Goal: Navigation & Orientation: Find specific page/section

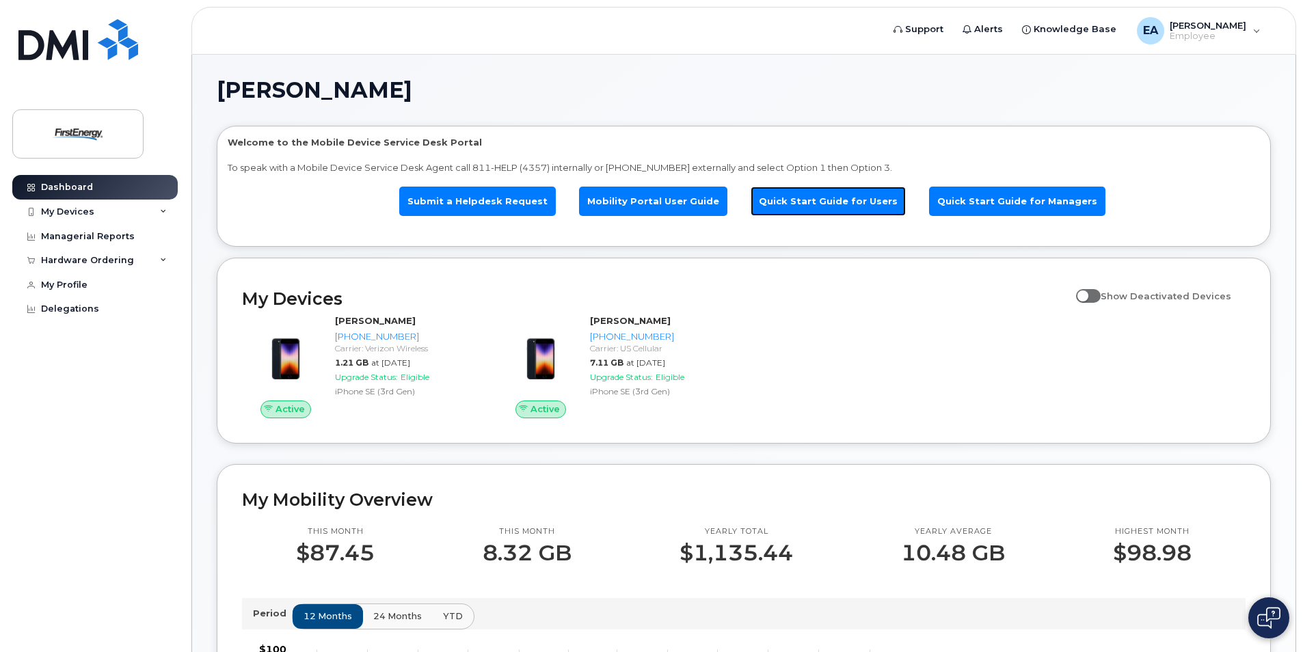
click at [820, 204] on link "Quick Start Guide for Users" at bounding box center [828, 201] width 155 height 29
click at [170, 260] on div "Hardware Ordering" at bounding box center [94, 260] width 165 height 25
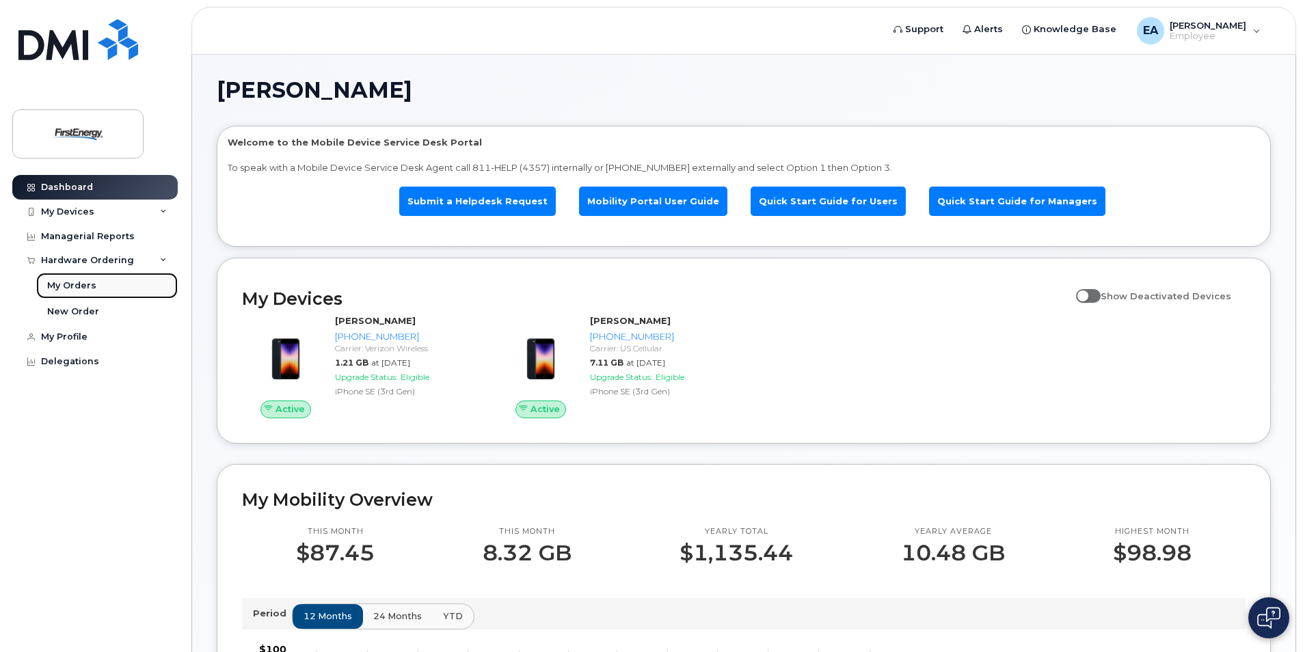
click at [90, 290] on div "My Orders" at bounding box center [71, 286] width 49 height 12
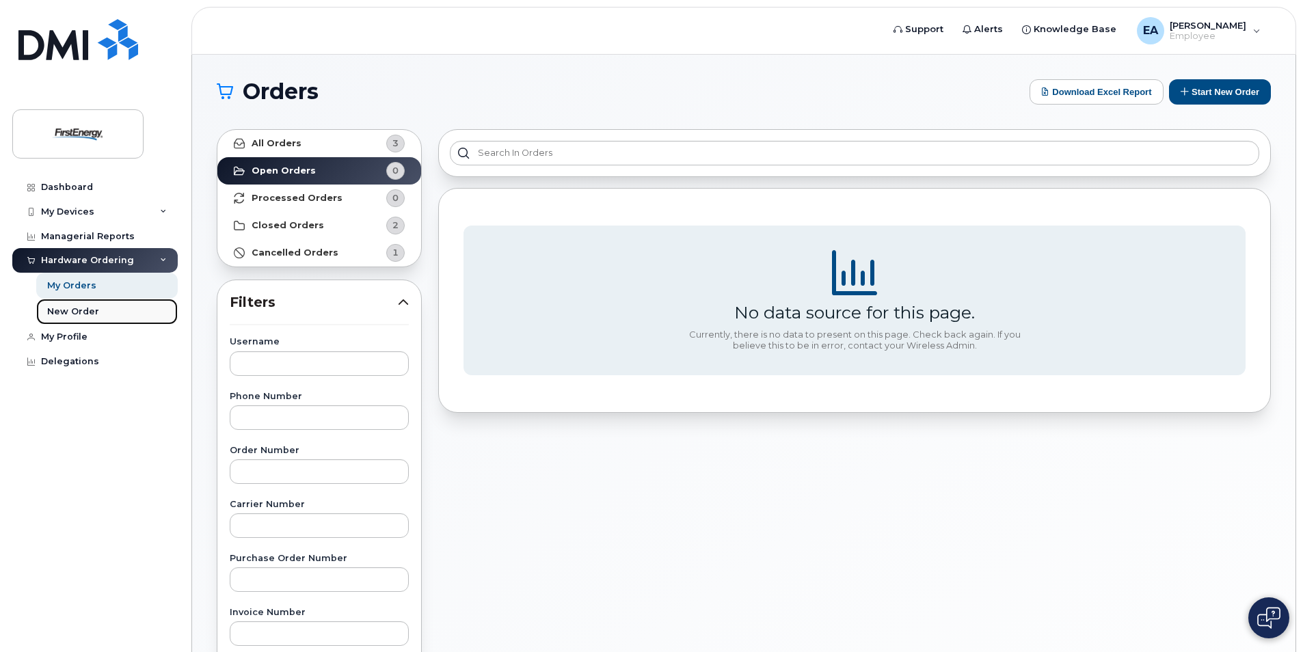
click at [77, 314] on div "New Order" at bounding box center [73, 312] width 52 height 12
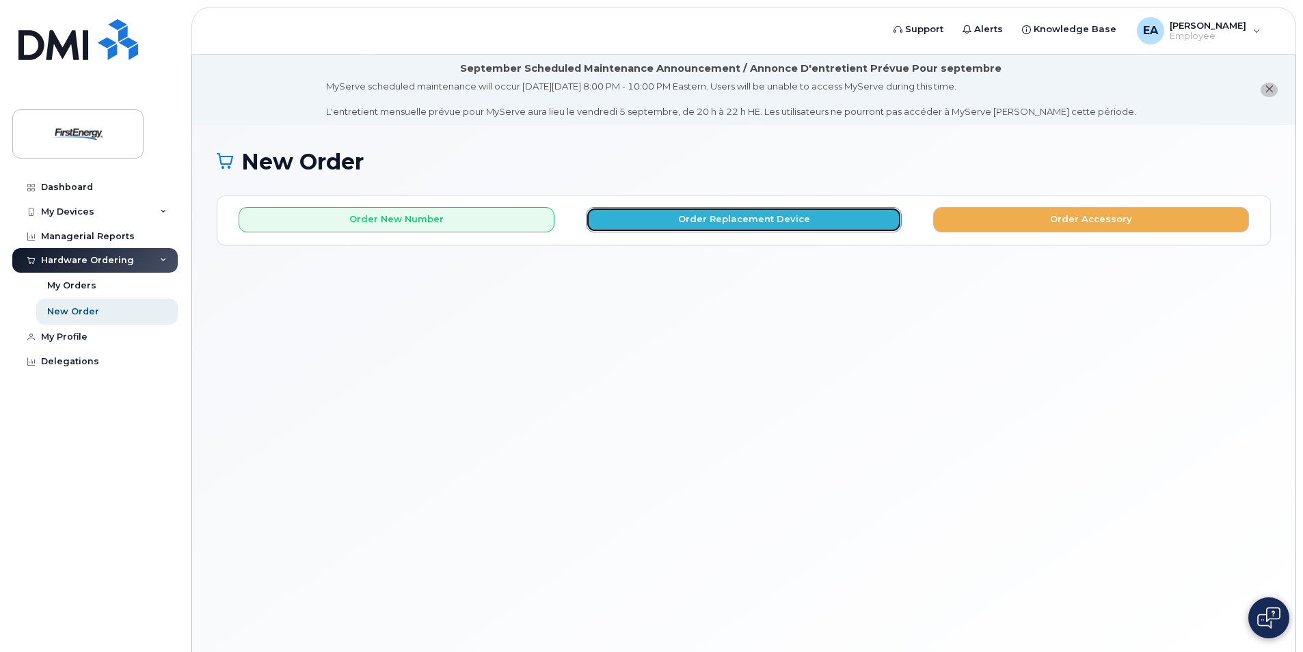
click at [834, 226] on button "Order Replacement Device" at bounding box center [744, 219] width 316 height 25
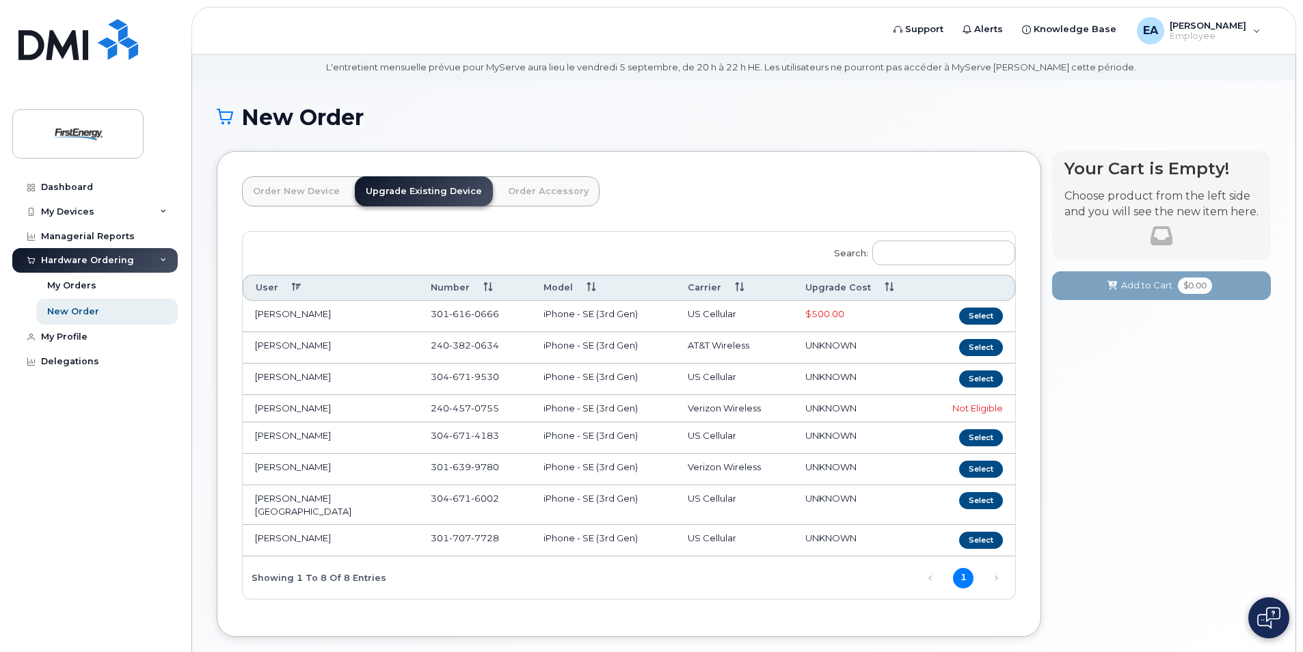
scroll to position [110, 0]
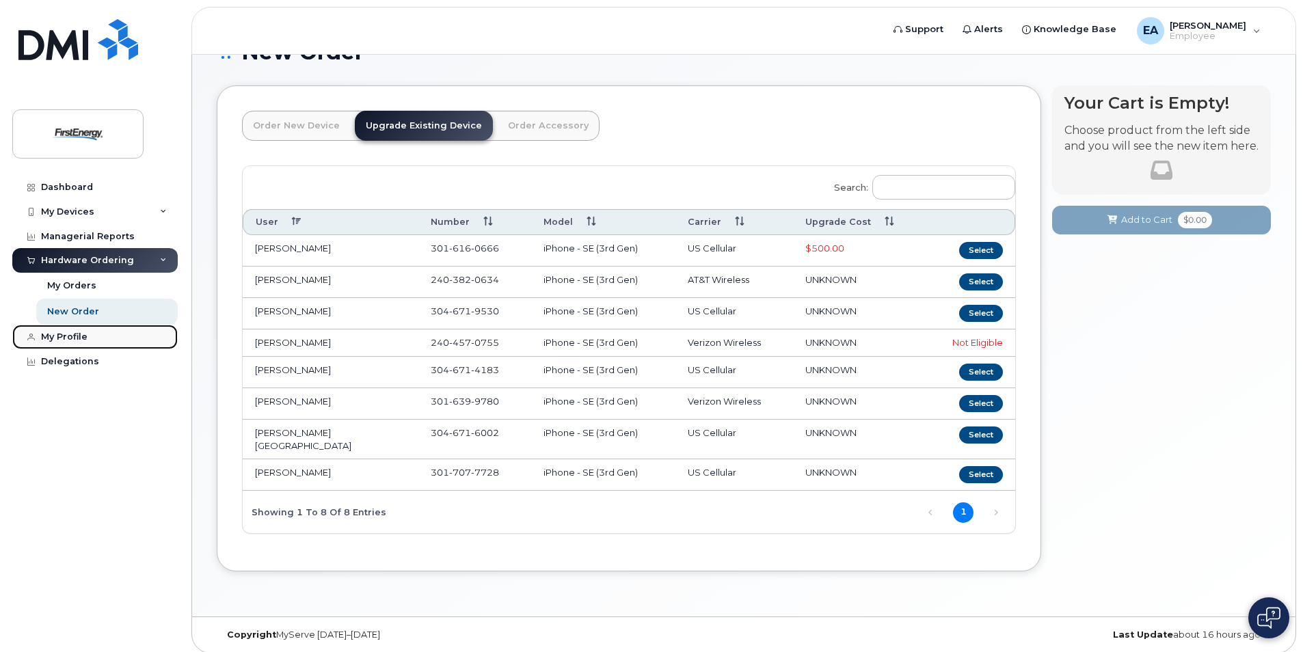
click at [41, 338] on div "My Profile" at bounding box center [64, 337] width 46 height 11
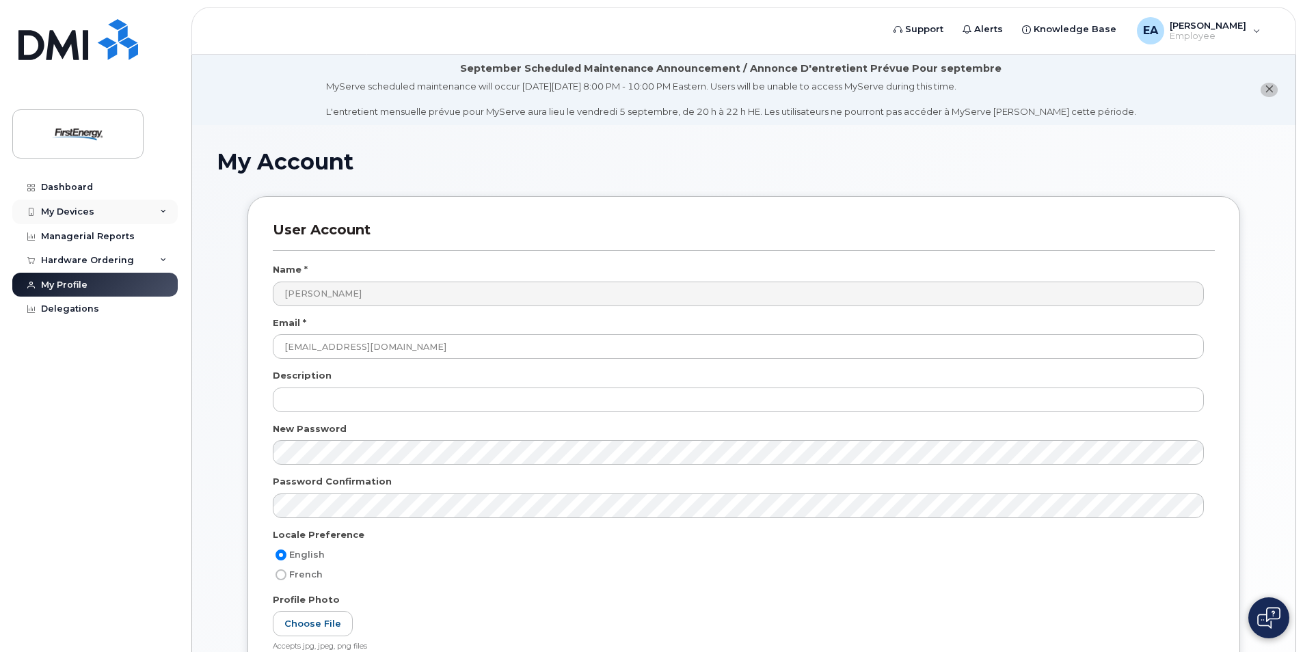
click at [67, 208] on div "My Devices" at bounding box center [67, 211] width 53 height 11
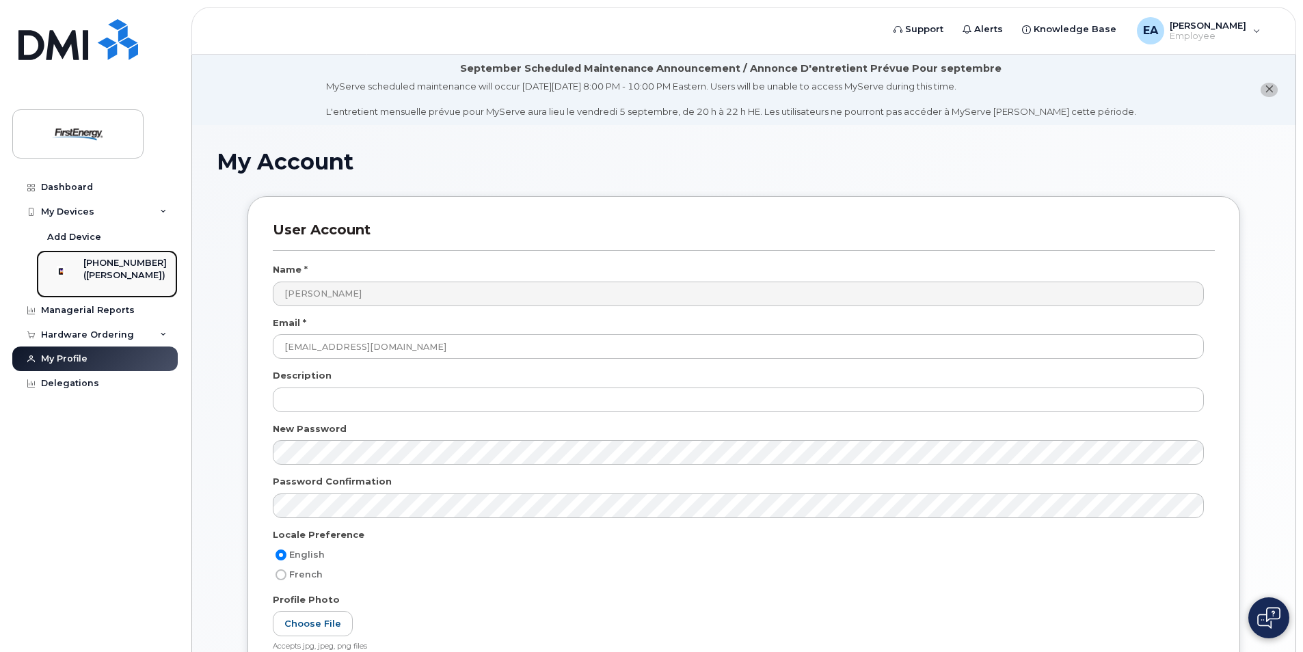
click at [109, 272] on div "([PERSON_NAME])" at bounding box center [124, 275] width 83 height 12
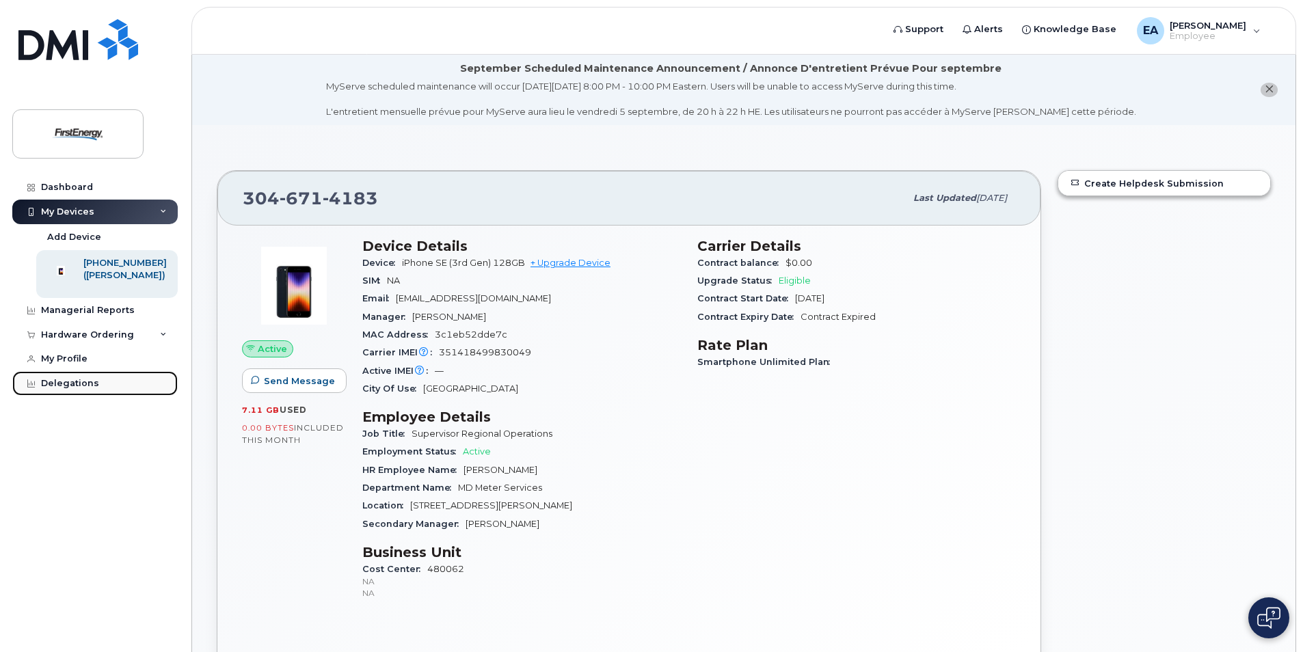
click at [60, 386] on div "Delegations" at bounding box center [70, 383] width 58 height 11
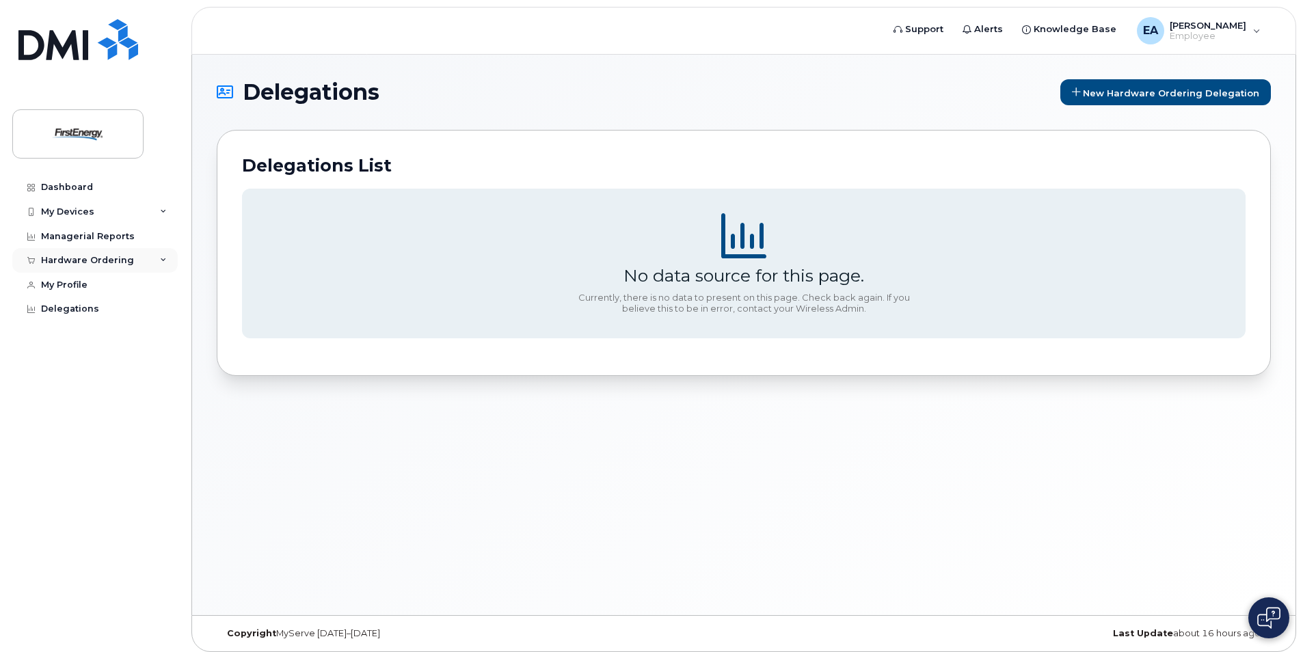
click at [72, 265] on div "Hardware Ordering" at bounding box center [87, 260] width 93 height 11
click at [69, 337] on div "My Profile" at bounding box center [64, 337] width 46 height 11
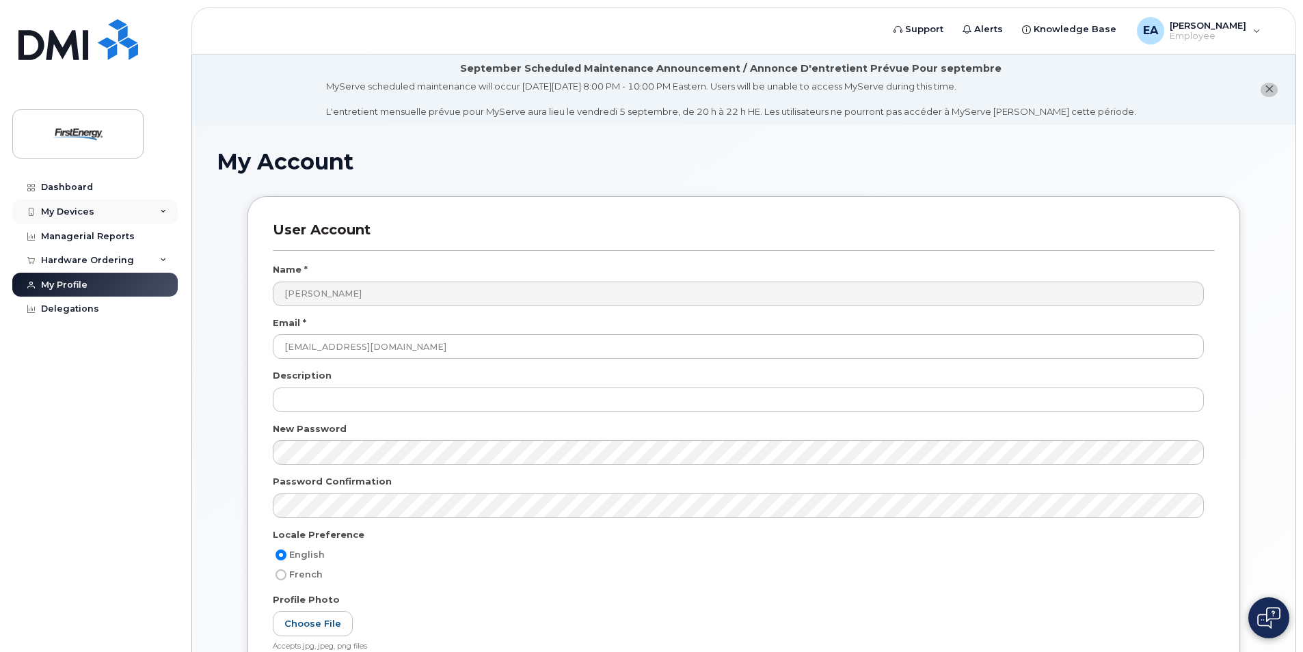
click at [68, 211] on div "My Devices" at bounding box center [67, 211] width 53 height 11
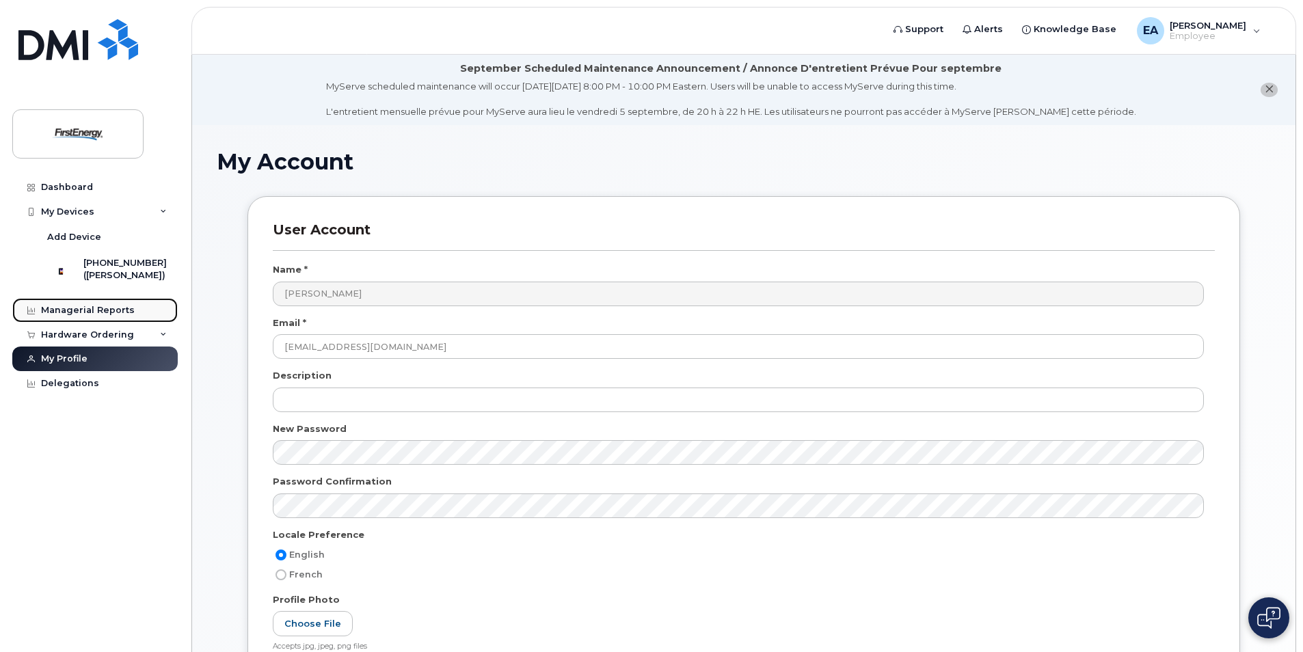
click at [100, 316] on div "Managerial Reports" at bounding box center [88, 310] width 94 height 11
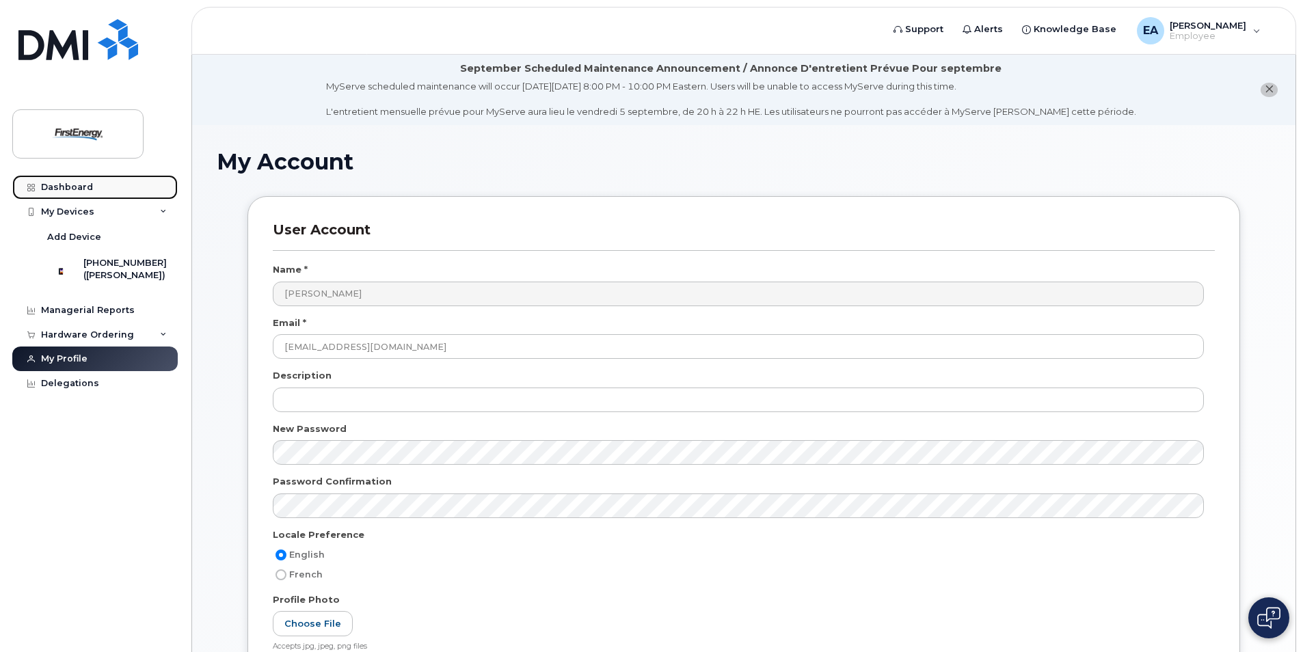
click at [77, 188] on div "Dashboard" at bounding box center [67, 187] width 52 height 11
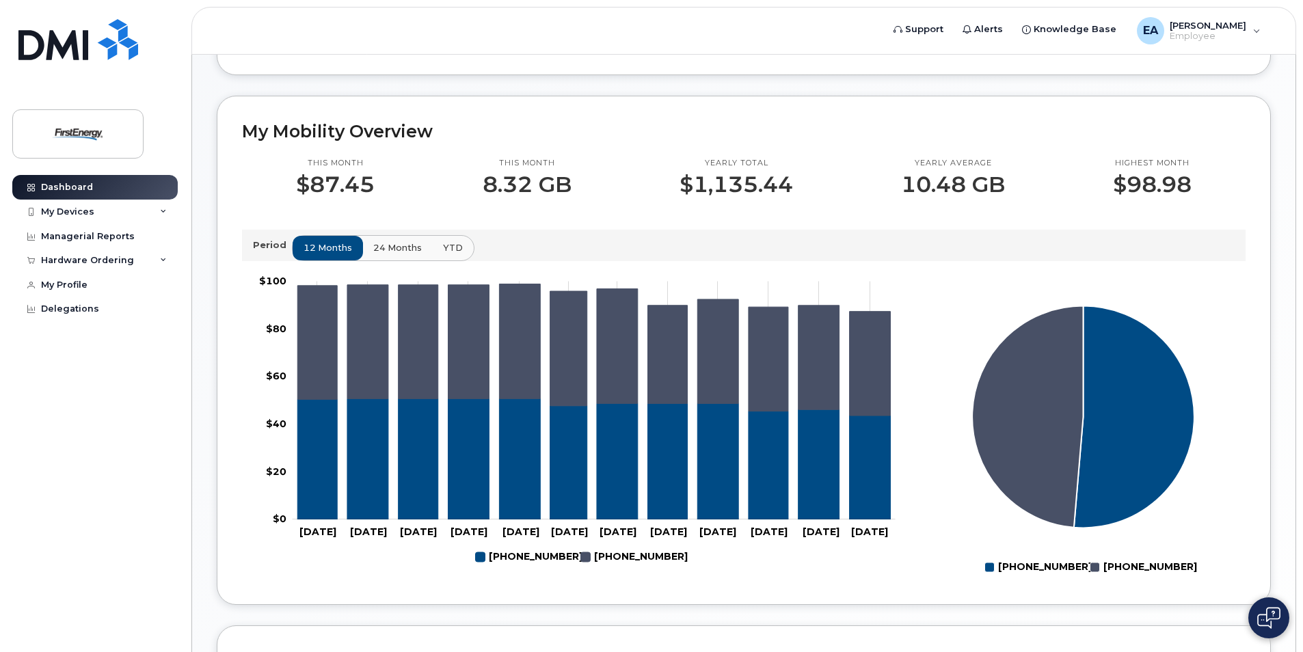
scroll to position [410, 0]
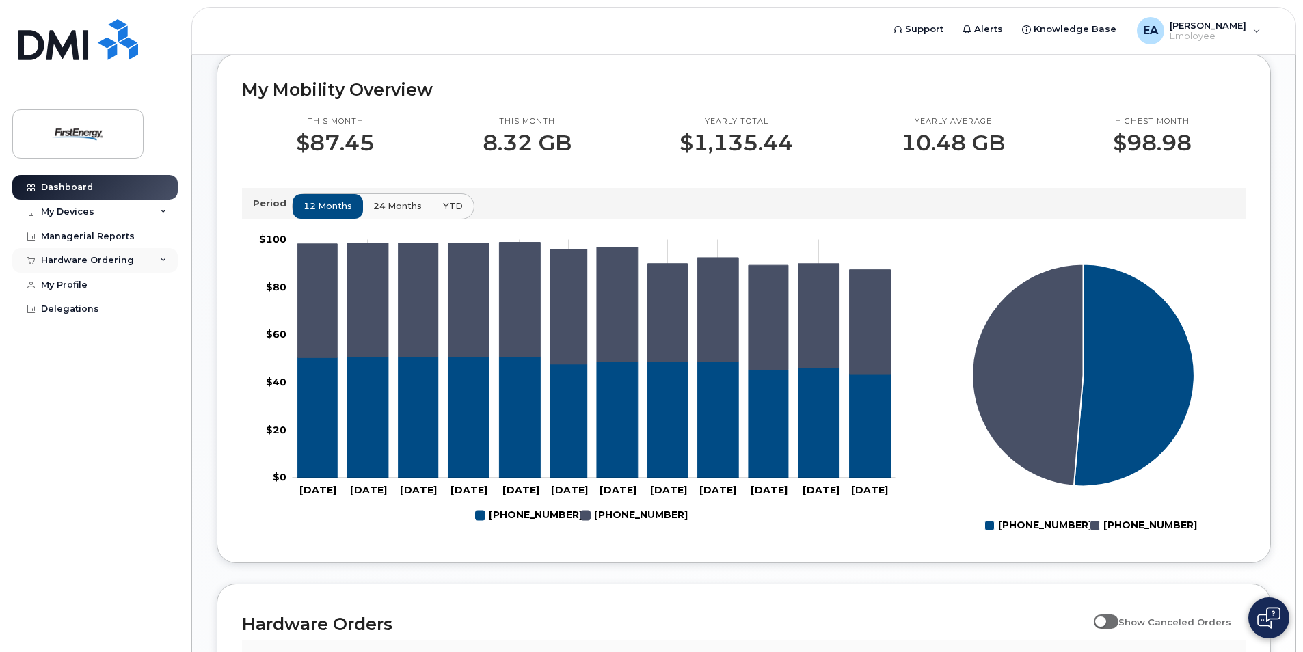
click at [155, 260] on div "Hardware Ordering" at bounding box center [94, 260] width 165 height 25
click at [110, 314] on link "New Order" at bounding box center [107, 312] width 142 height 26
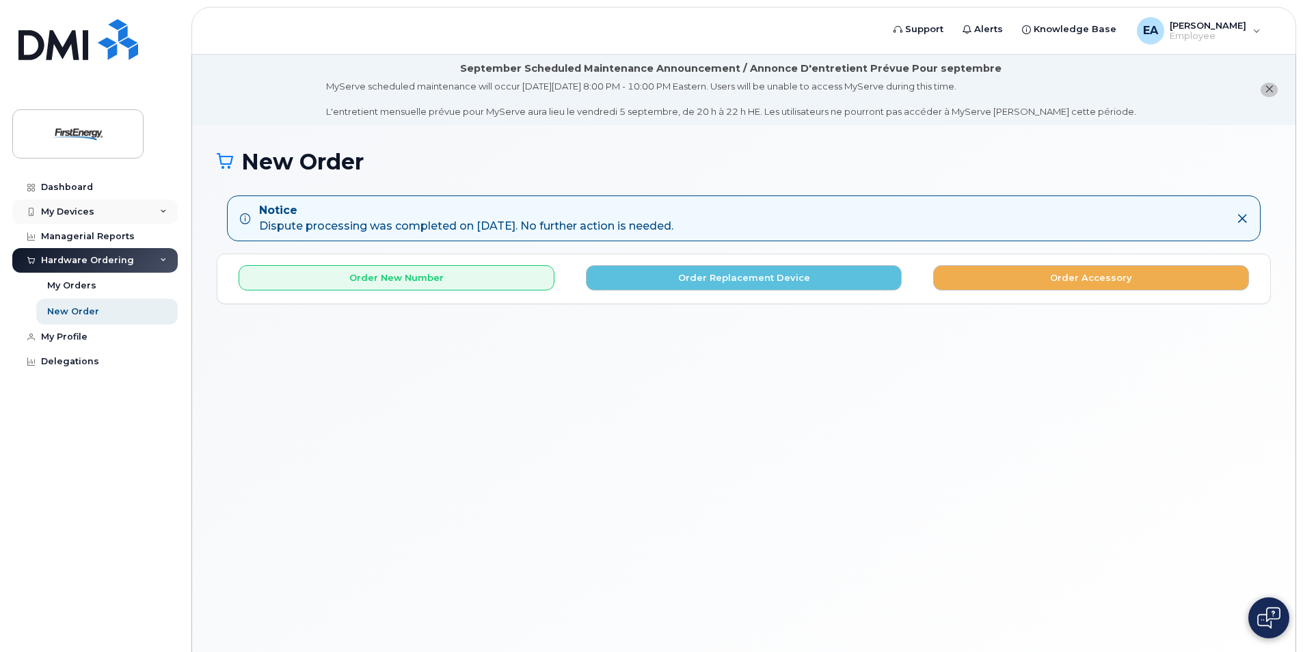
click at [65, 214] on div "My Devices" at bounding box center [67, 211] width 53 height 11
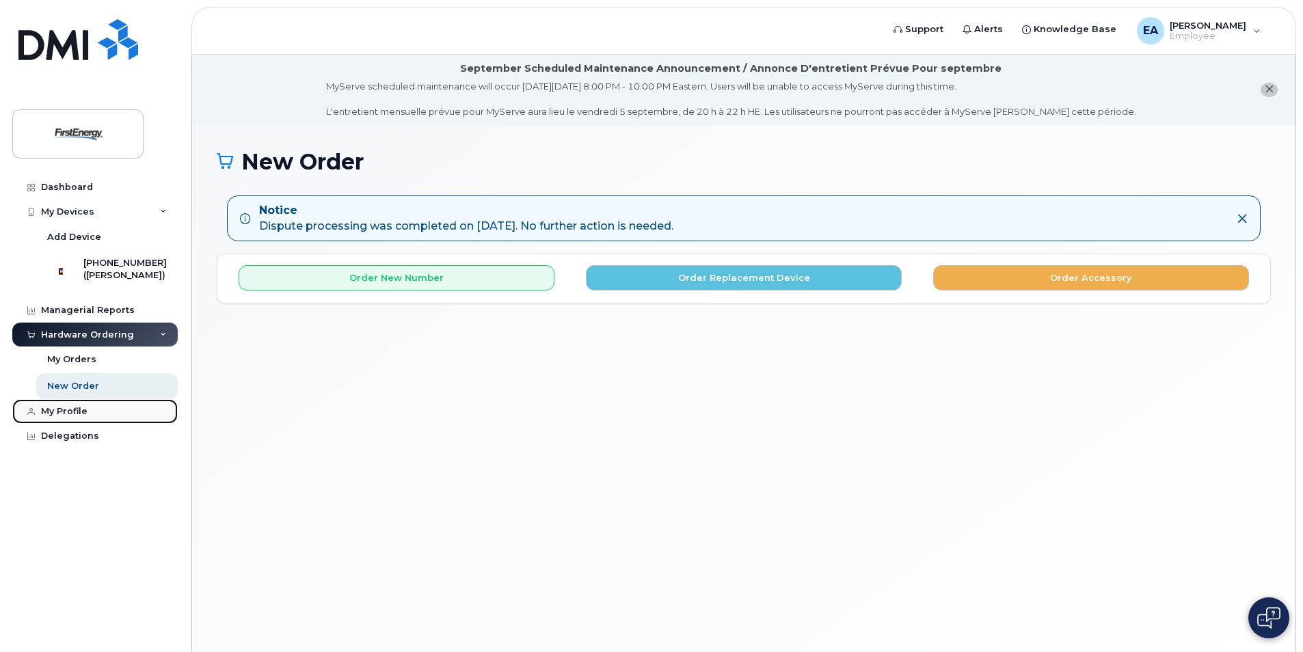
click at [54, 417] on div "My Profile" at bounding box center [64, 411] width 46 height 11
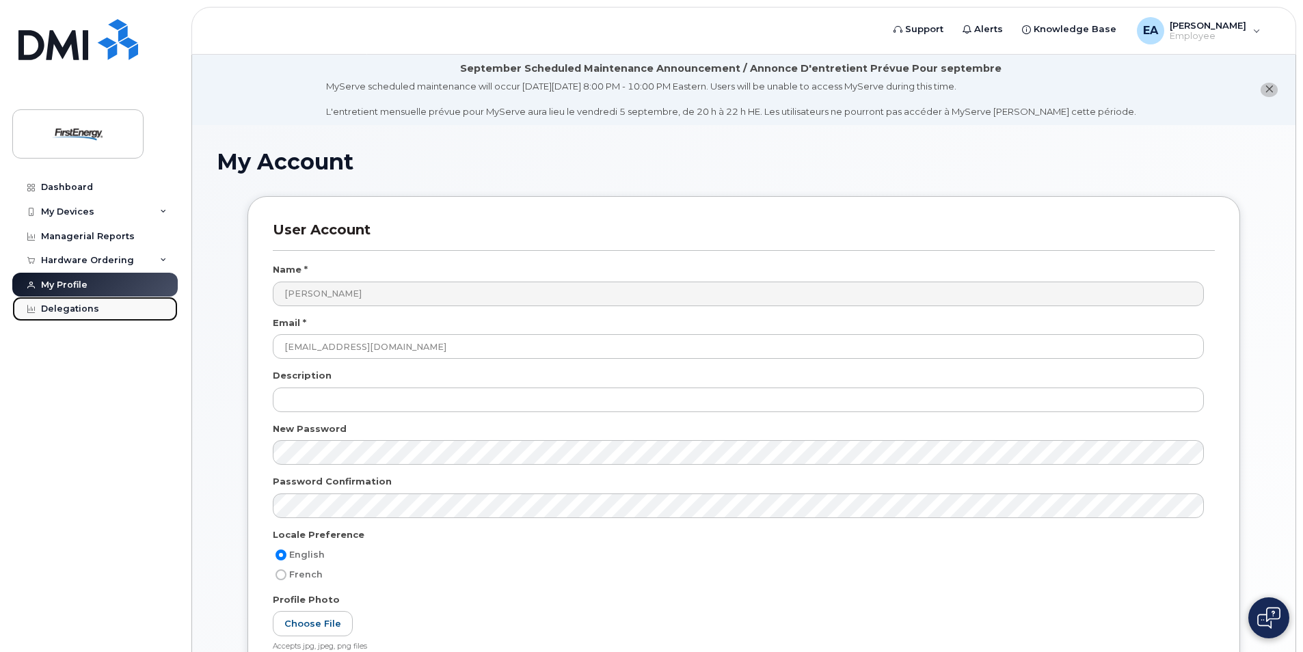
click at [67, 308] on div "Delegations" at bounding box center [70, 309] width 58 height 11
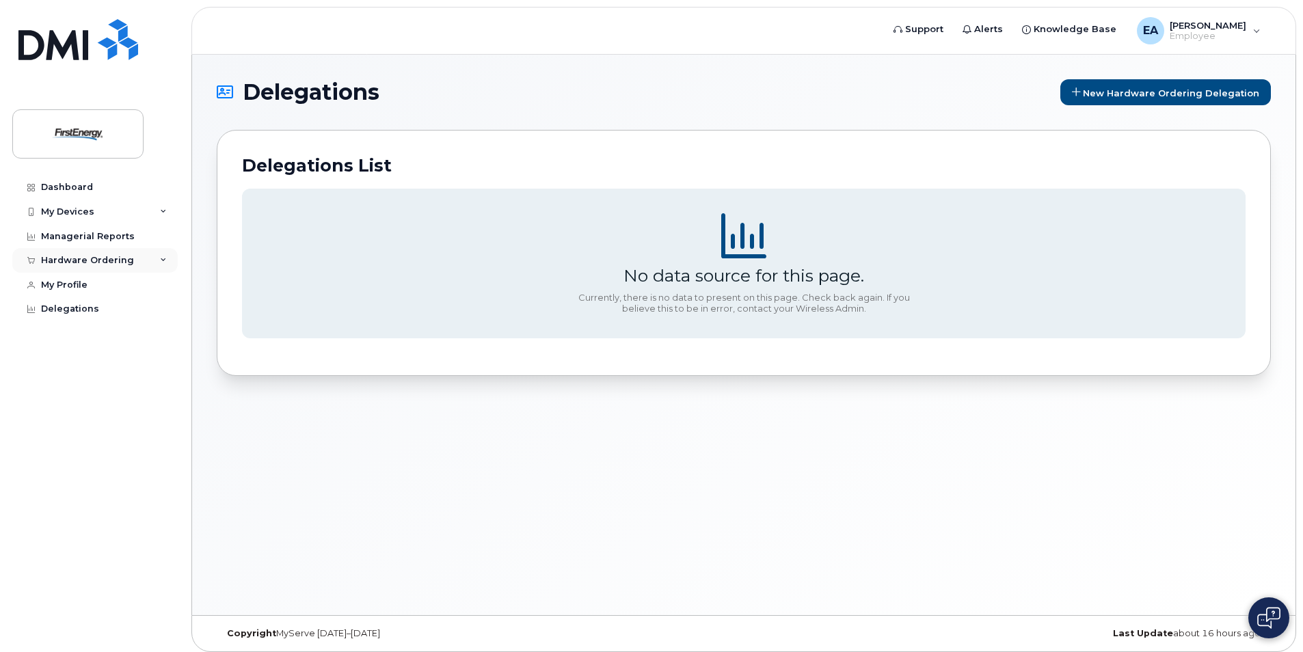
click at [86, 261] on div "Hardware Ordering" at bounding box center [87, 260] width 93 height 11
click at [77, 283] on div "My Orders" at bounding box center [71, 286] width 49 height 12
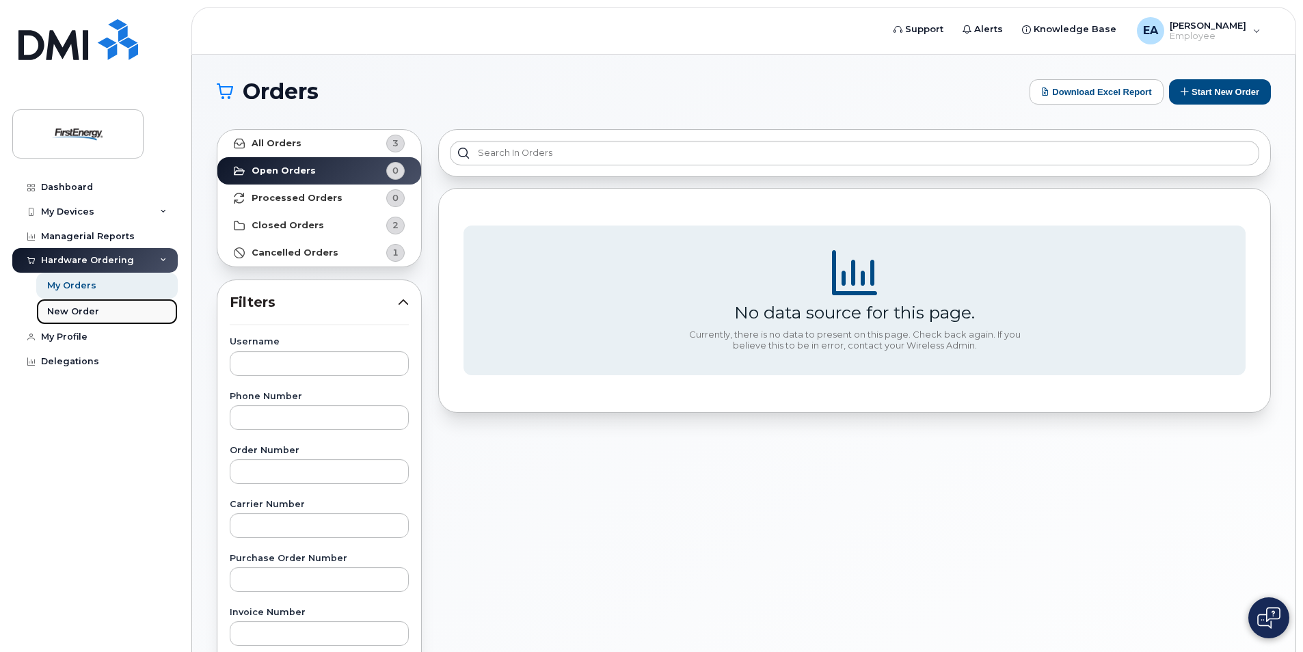
click at [81, 314] on div "New Order" at bounding box center [73, 312] width 52 height 12
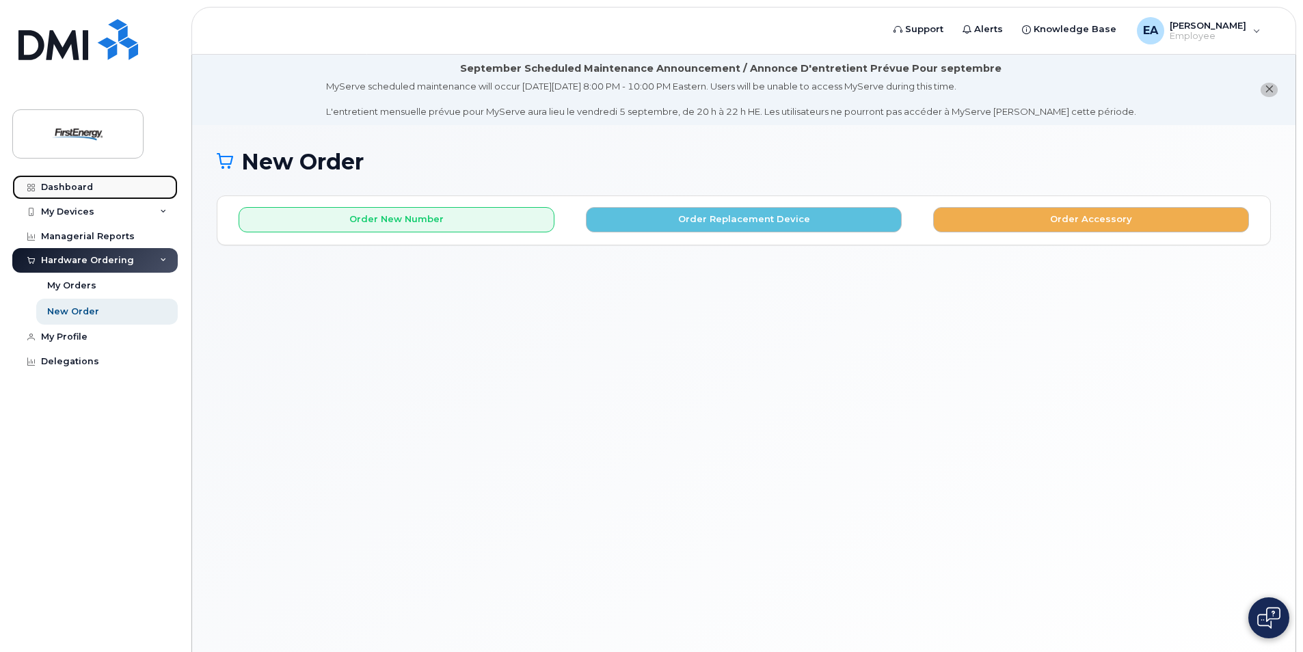
click at [51, 187] on div "Dashboard" at bounding box center [67, 187] width 52 height 11
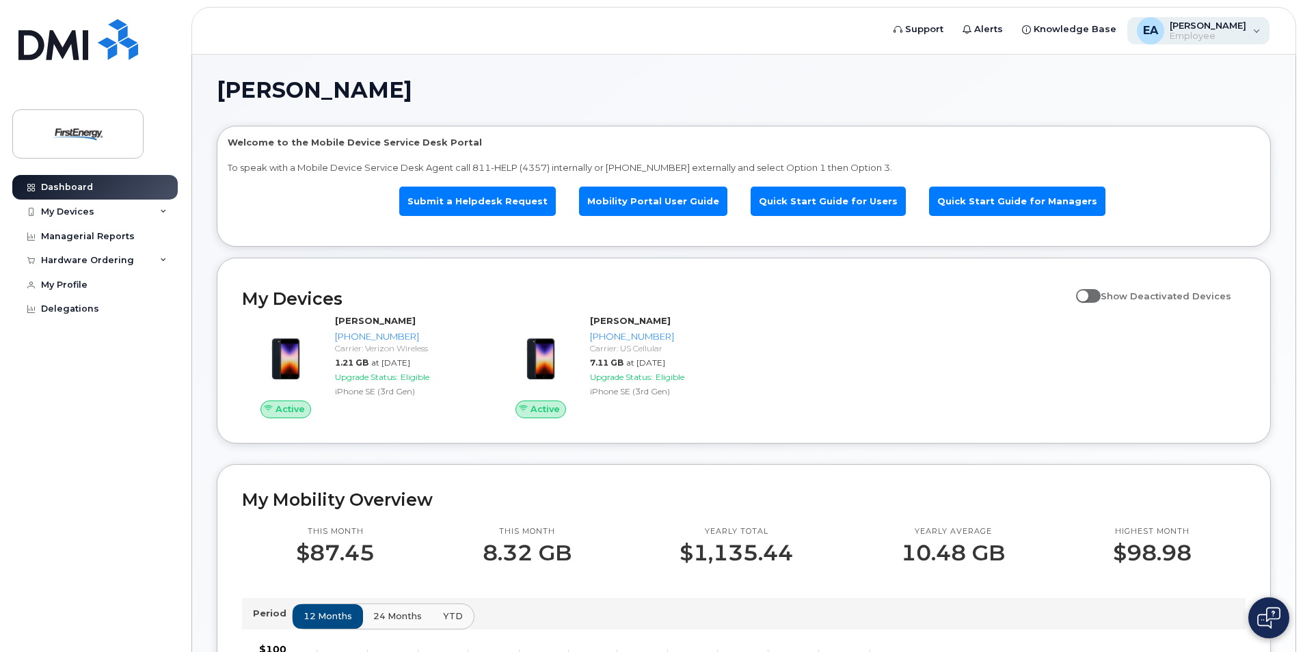
click at [1252, 31] on div "EA Edward Ammons Employee" at bounding box center [1198, 30] width 143 height 27
click at [893, 104] on div "Edward Ammons Welcome to the Mobile Device Service Desk Portal To speak with a …" at bounding box center [744, 636] width 1054 height 1114
click at [152, 259] on div "Hardware Ordering" at bounding box center [94, 260] width 165 height 25
click at [159, 209] on div "My Devices" at bounding box center [94, 212] width 165 height 25
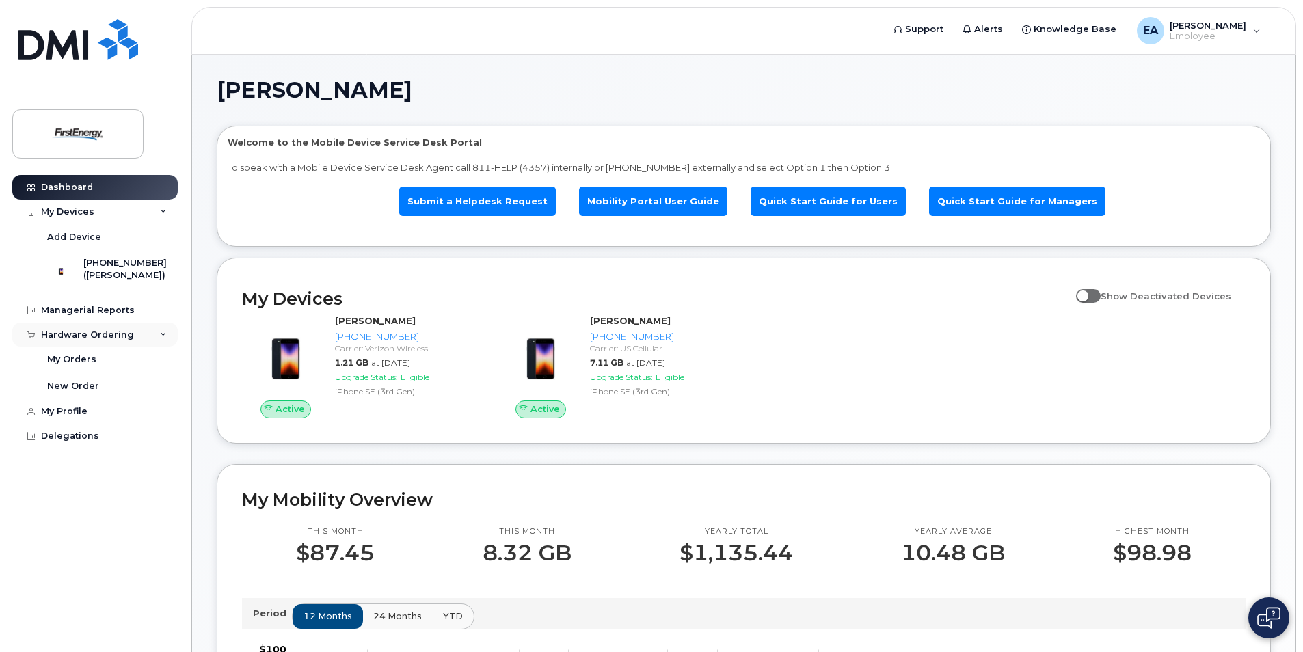
click at [82, 340] on div "Hardware Ordering" at bounding box center [87, 334] width 93 height 11
click at [83, 340] on div "Hardware Ordering" at bounding box center [87, 334] width 93 height 11
click at [73, 364] on div "My Orders" at bounding box center [71, 359] width 49 height 12
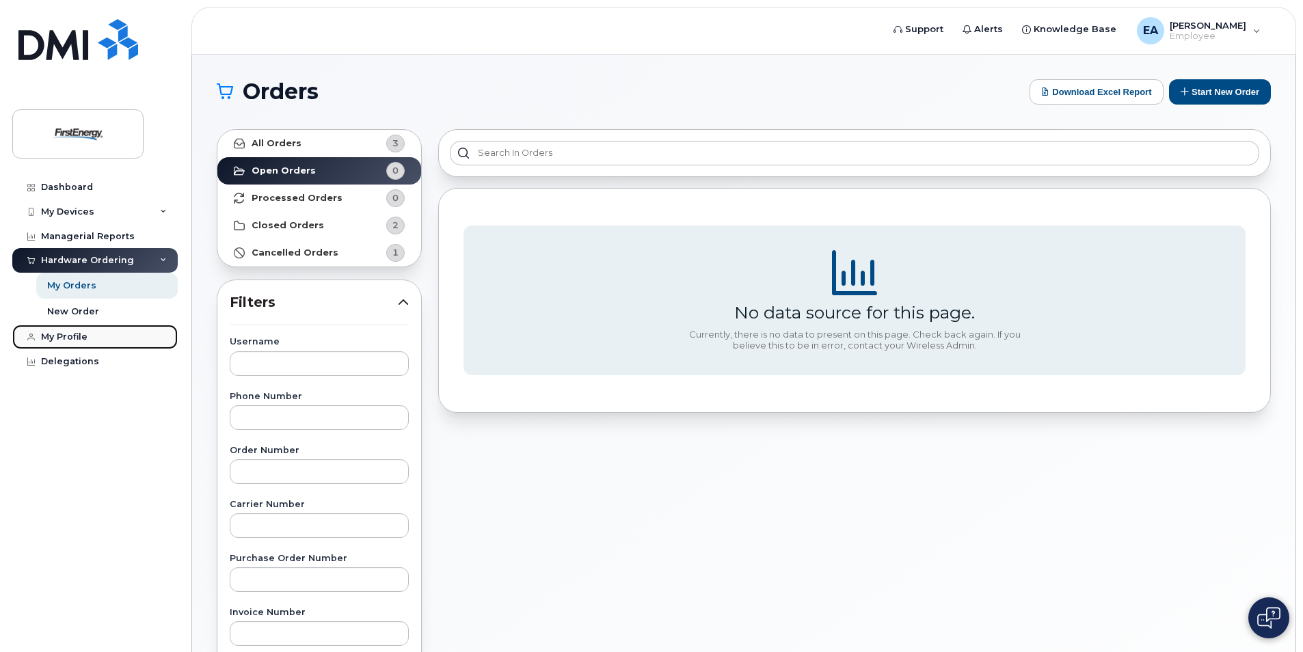
click at [68, 335] on div "My Profile" at bounding box center [64, 337] width 46 height 11
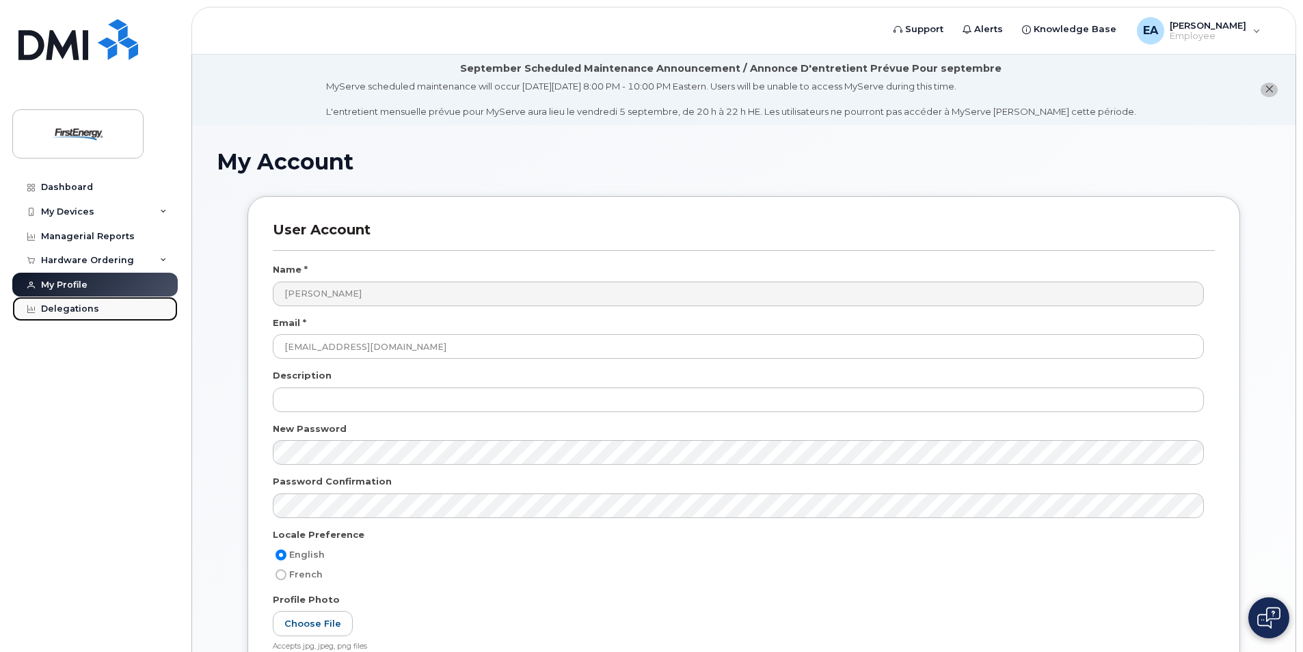
click at [77, 310] on div "Delegations" at bounding box center [70, 309] width 58 height 11
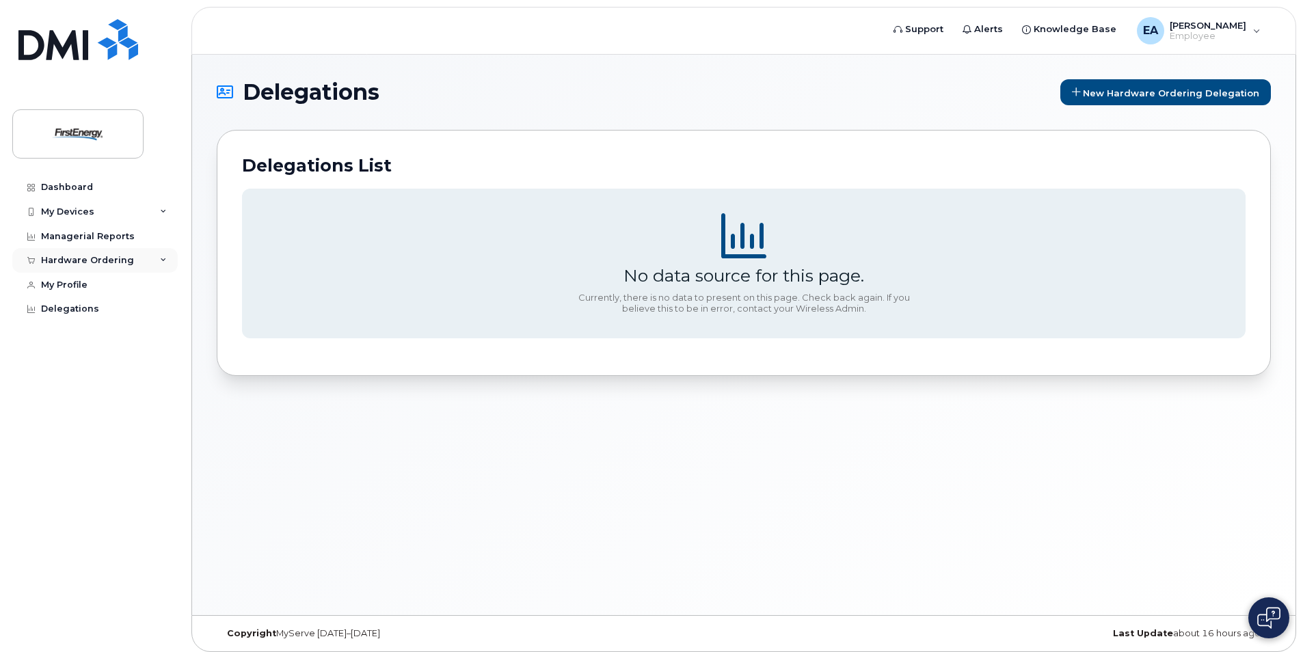
click at [74, 264] on div "Hardware Ordering" at bounding box center [87, 260] width 93 height 11
click at [77, 239] on div "Managerial Reports" at bounding box center [88, 236] width 94 height 11
click at [76, 239] on div "Managerial Reports" at bounding box center [88, 236] width 94 height 11
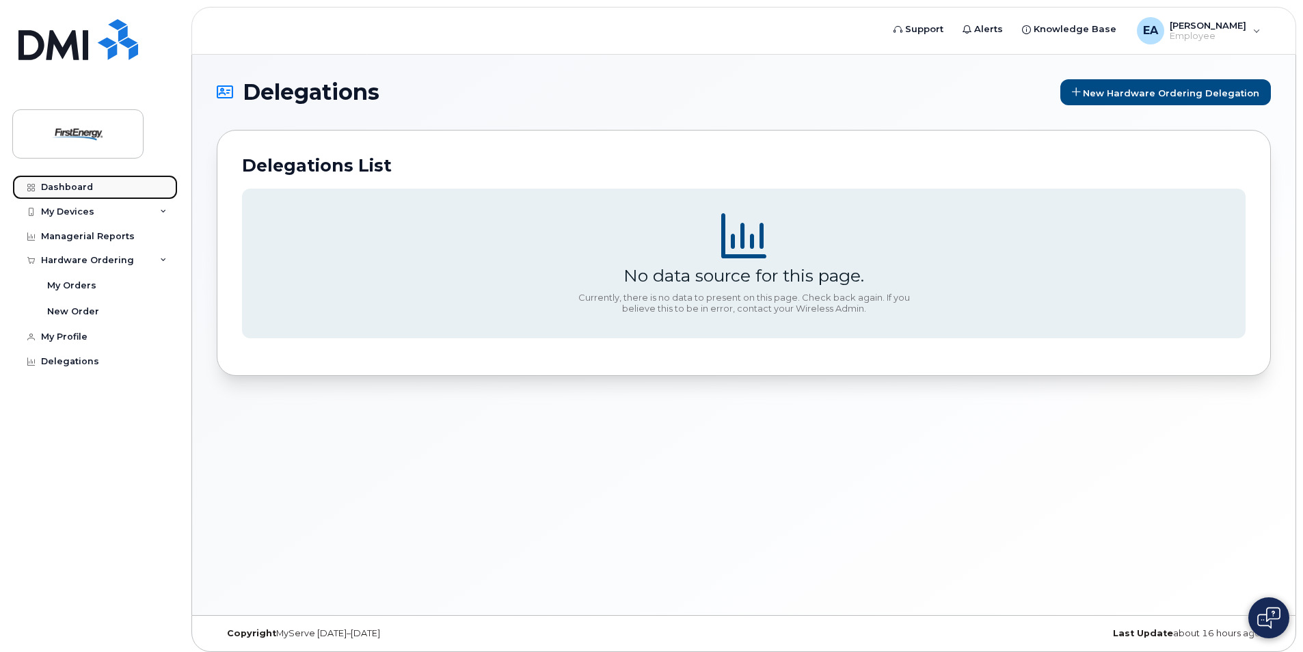
click at [51, 185] on div "Dashboard" at bounding box center [67, 187] width 52 height 11
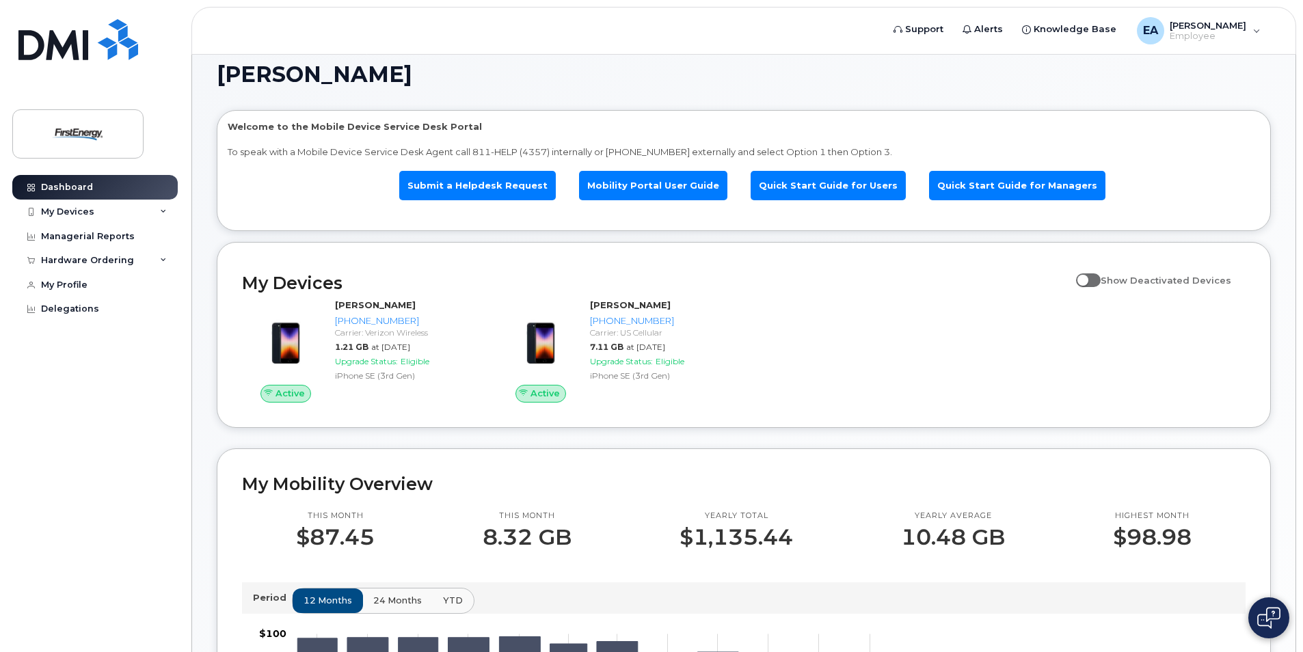
scroll to position [15, 0]
